Goal: Navigation & Orientation: Go to known website

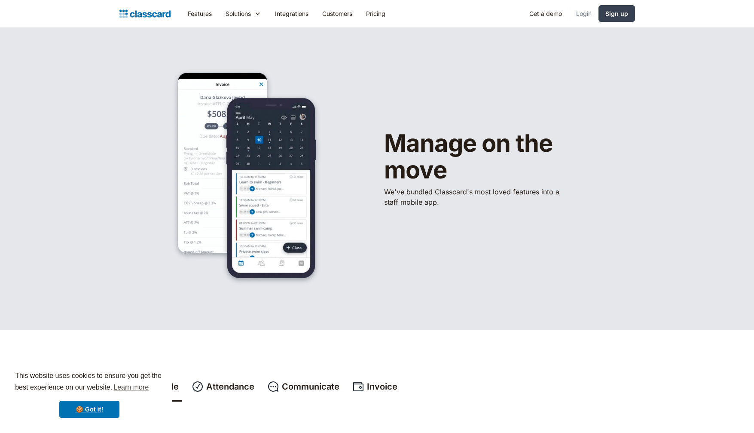
click at [583, 16] on link "Login" at bounding box center [584, 13] width 29 height 19
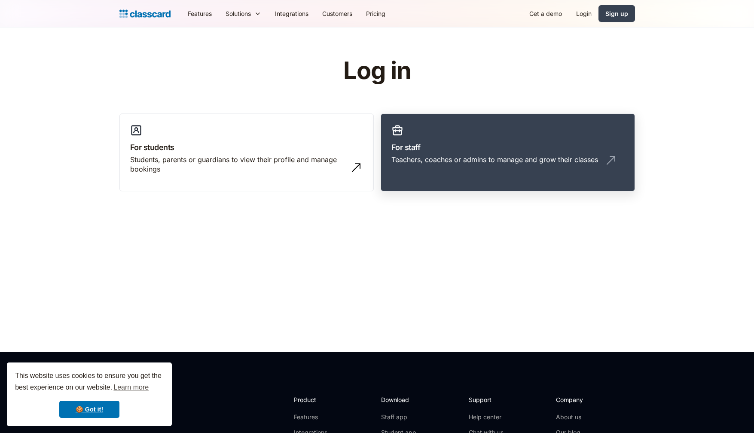
click at [466, 161] on div "Teachers, coaches or admins to manage and grow their classes" at bounding box center [495, 159] width 207 height 9
